Goal: Navigation & Orientation: Find specific page/section

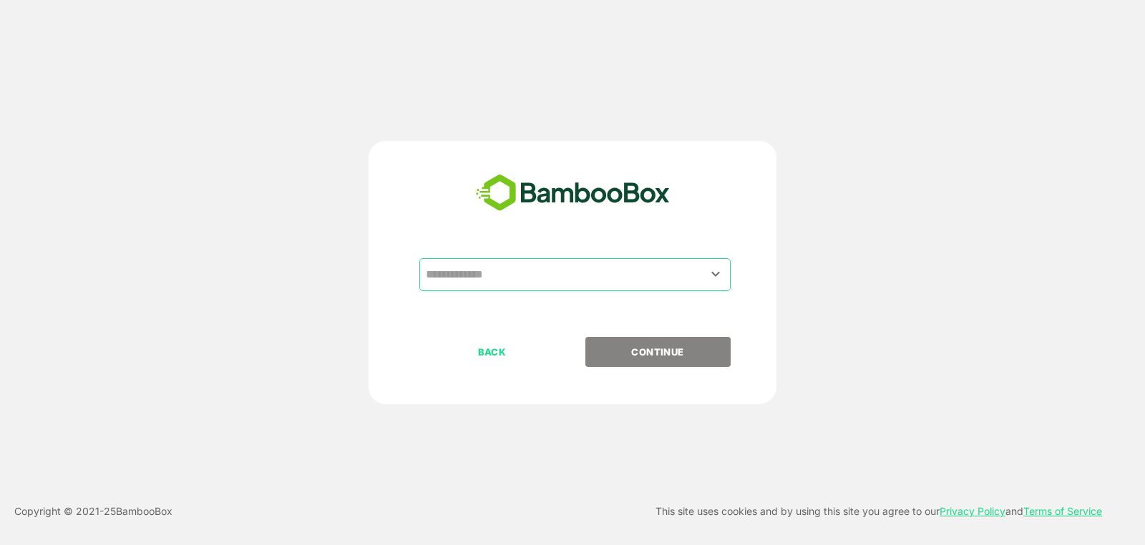
click at [566, 276] on input "text" at bounding box center [575, 274] width 306 height 27
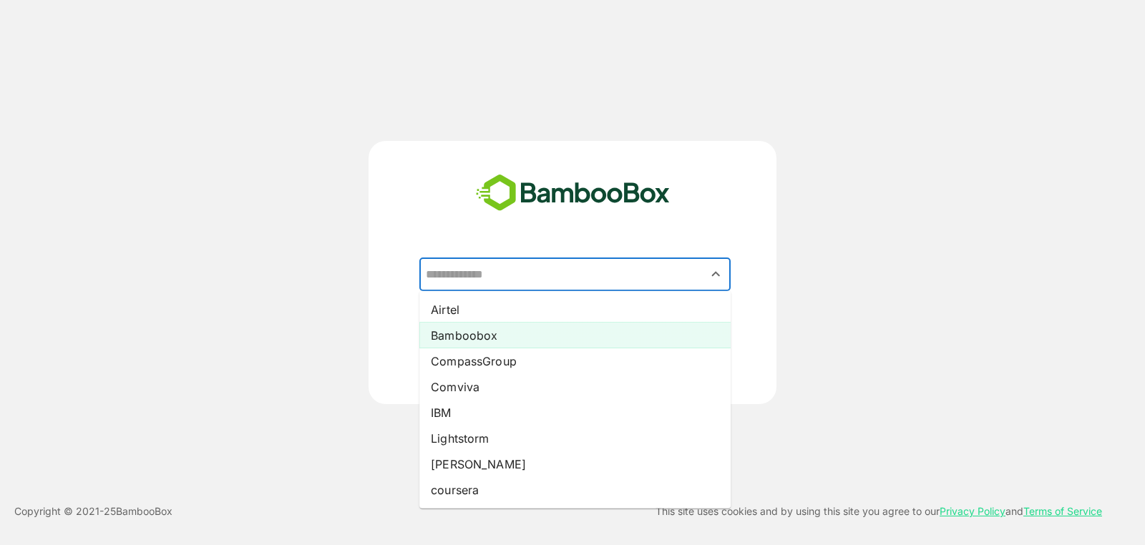
click at [614, 339] on li "Bamboobox" at bounding box center [574, 336] width 311 height 26
type input "*********"
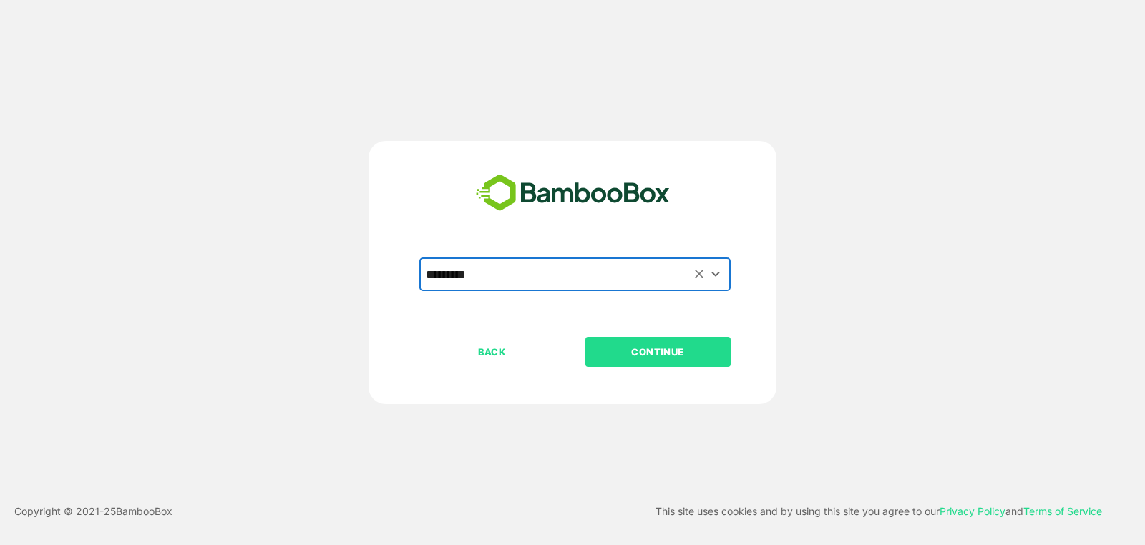
click at [695, 371] on div "BACK CONTINUE" at bounding box center [584, 398] width 331 height 122
click at [693, 364] on button "CONTINUE" at bounding box center [657, 352] width 145 height 30
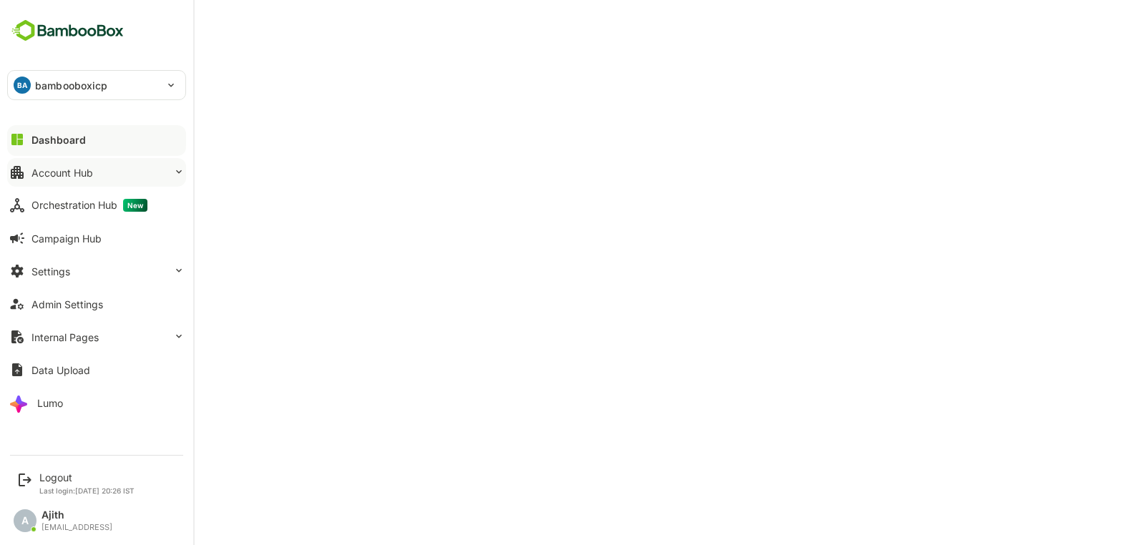
click at [57, 177] on div "Account Hub" at bounding box center [62, 173] width 62 height 12
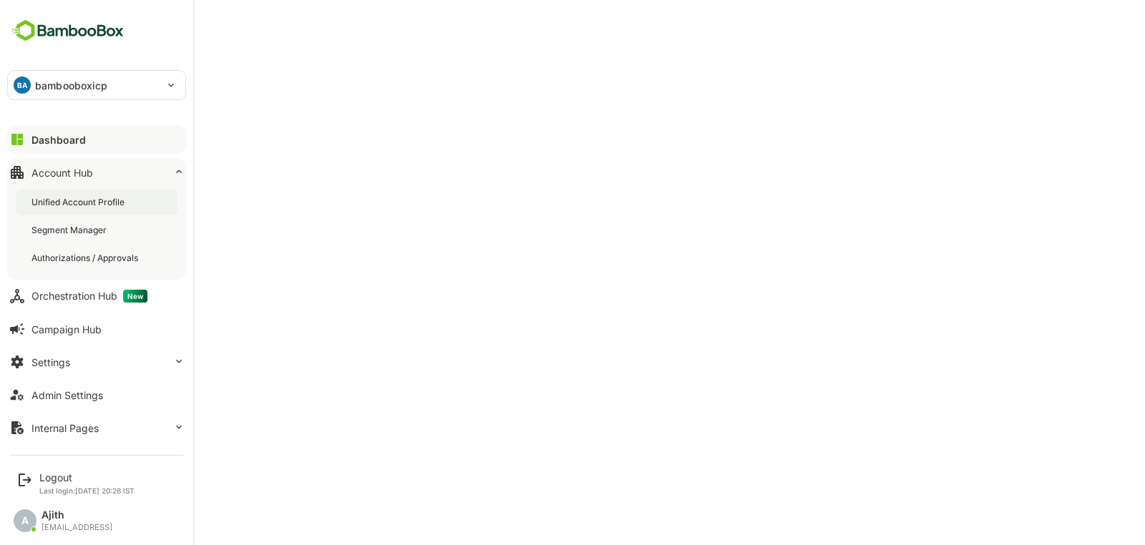
click at [95, 208] on div "Unified Account Profile" at bounding box center [97, 202] width 162 height 26
click at [29, 140] on button "Dashboard" at bounding box center [96, 139] width 179 height 29
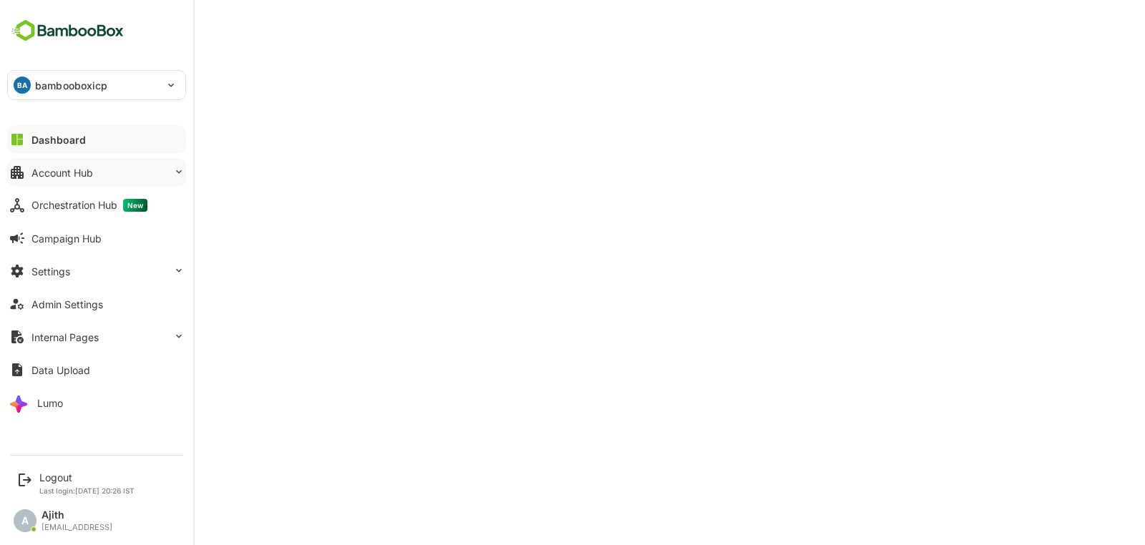
click at [99, 185] on button "Account Hub" at bounding box center [96, 172] width 179 height 29
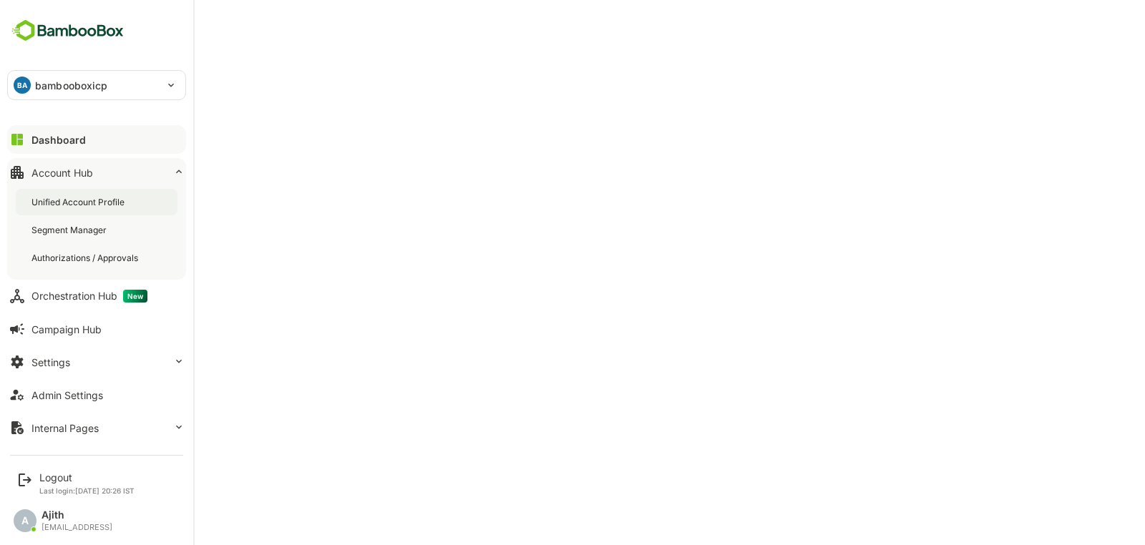
click at [99, 212] on div "Unified Account Profile" at bounding box center [97, 202] width 162 height 26
